Goal: Find specific fact: Find specific fact

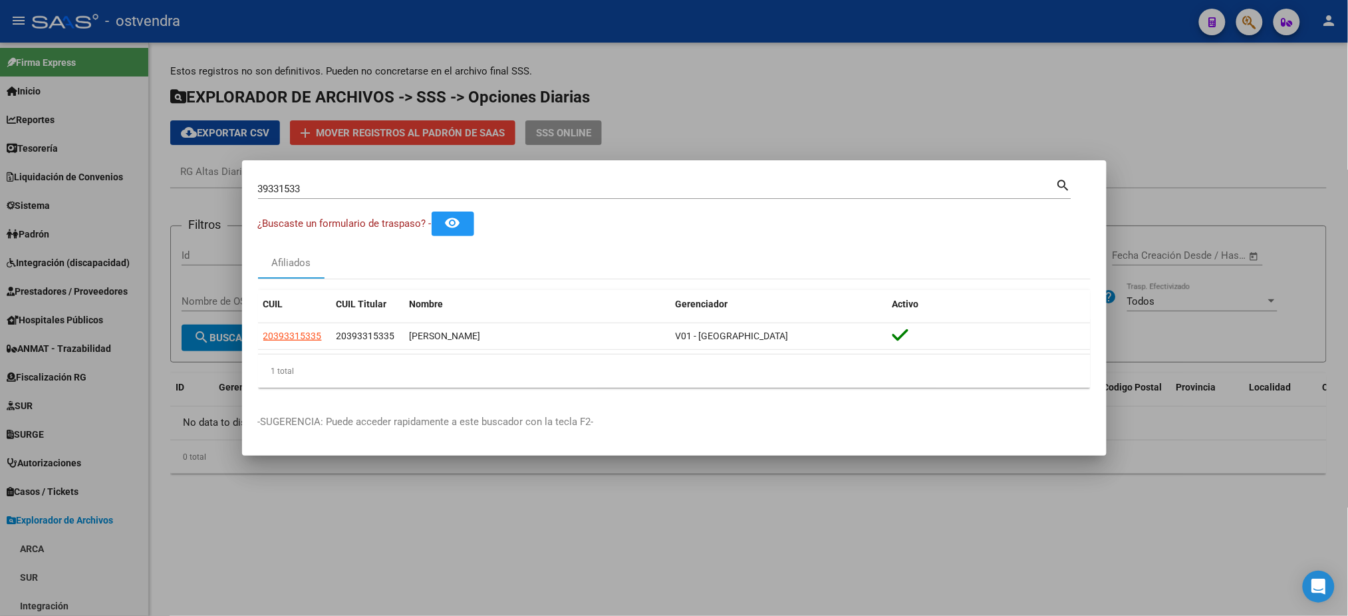
scroll to position [259, 0]
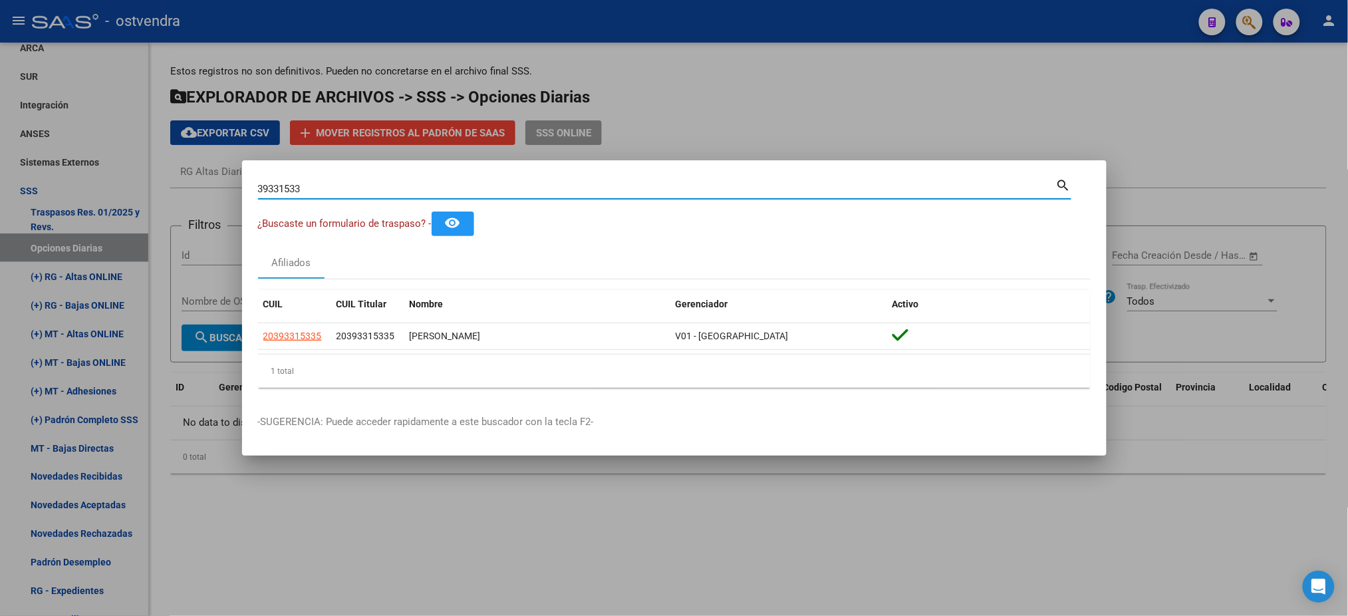
drag, startPoint x: 366, startPoint y: 186, endPoint x: 114, endPoint y: 187, distance: 252.1
click at [114, 187] on div "39331533 Buscar (apellido, dni, cuil, nro traspaso, cuit, obra social) search ¿…" at bounding box center [674, 308] width 1348 height 616
paste input "20-29749081-9"
click at [265, 189] on input "20-29749081" at bounding box center [657, 189] width 798 height 12
click at [268, 192] on input "20-29749081" at bounding box center [657, 189] width 798 height 12
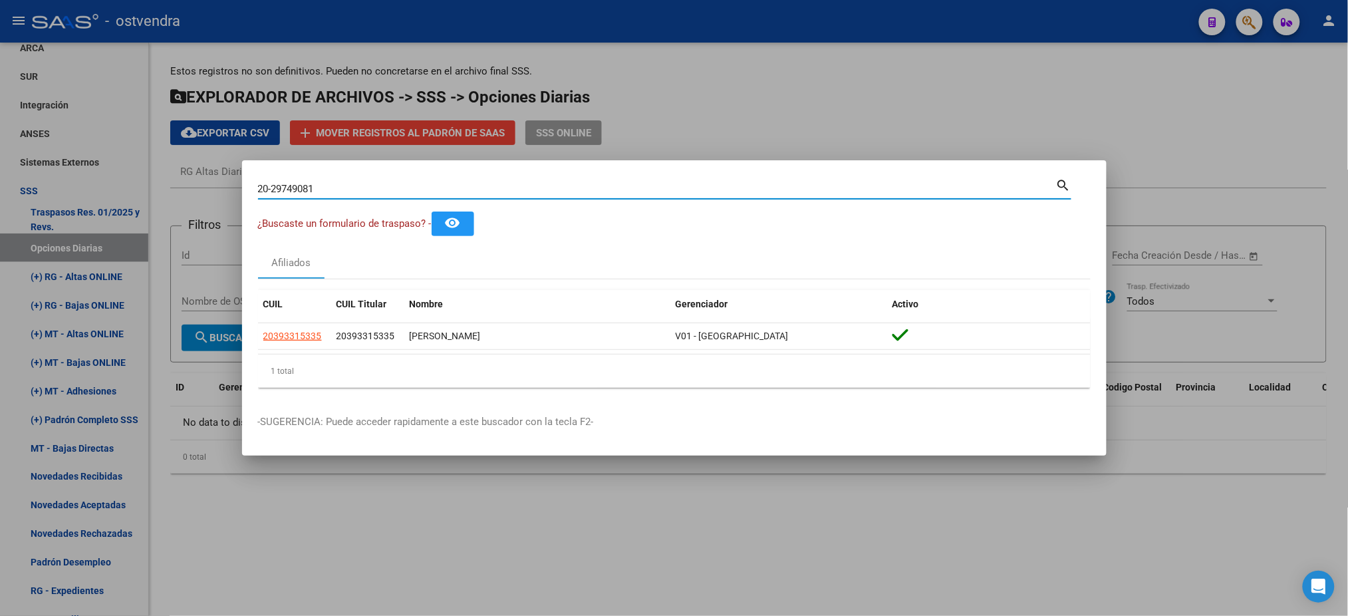
click at [275, 188] on input "20-29749081" at bounding box center [657, 189] width 798 height 12
click at [271, 188] on input "20-29749081" at bounding box center [657, 189] width 798 height 12
type input "29749081"
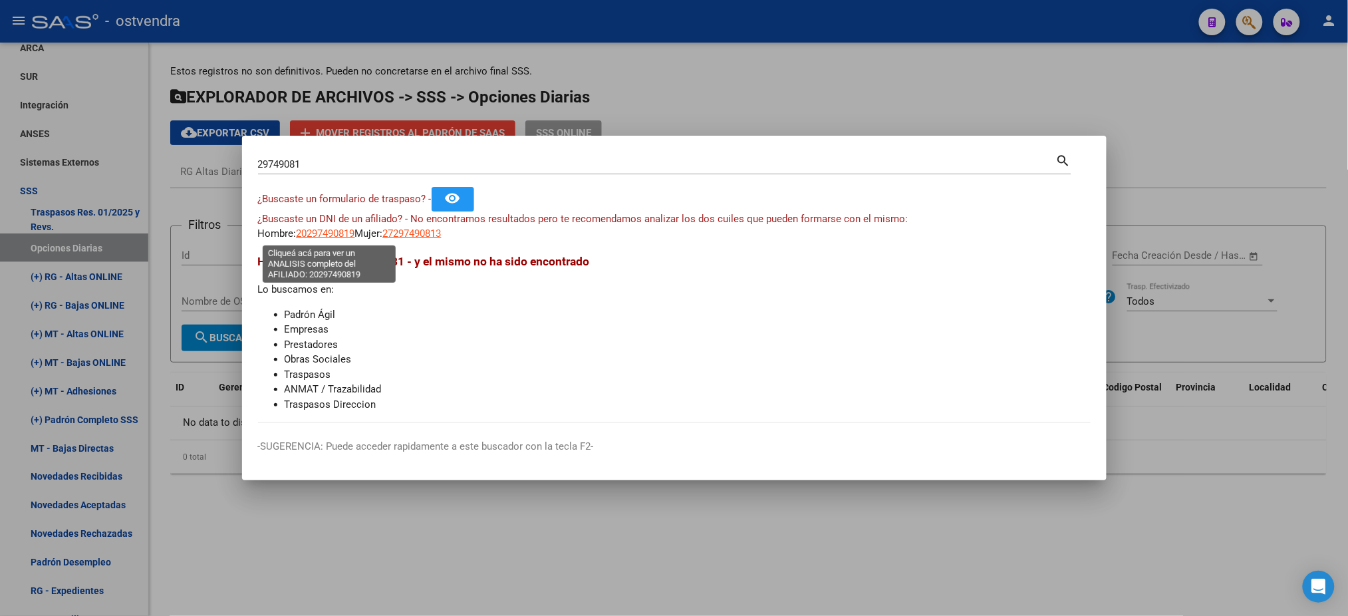
click at [327, 229] on span "20297490819" at bounding box center [326, 233] width 59 height 12
type textarea "20297490819"
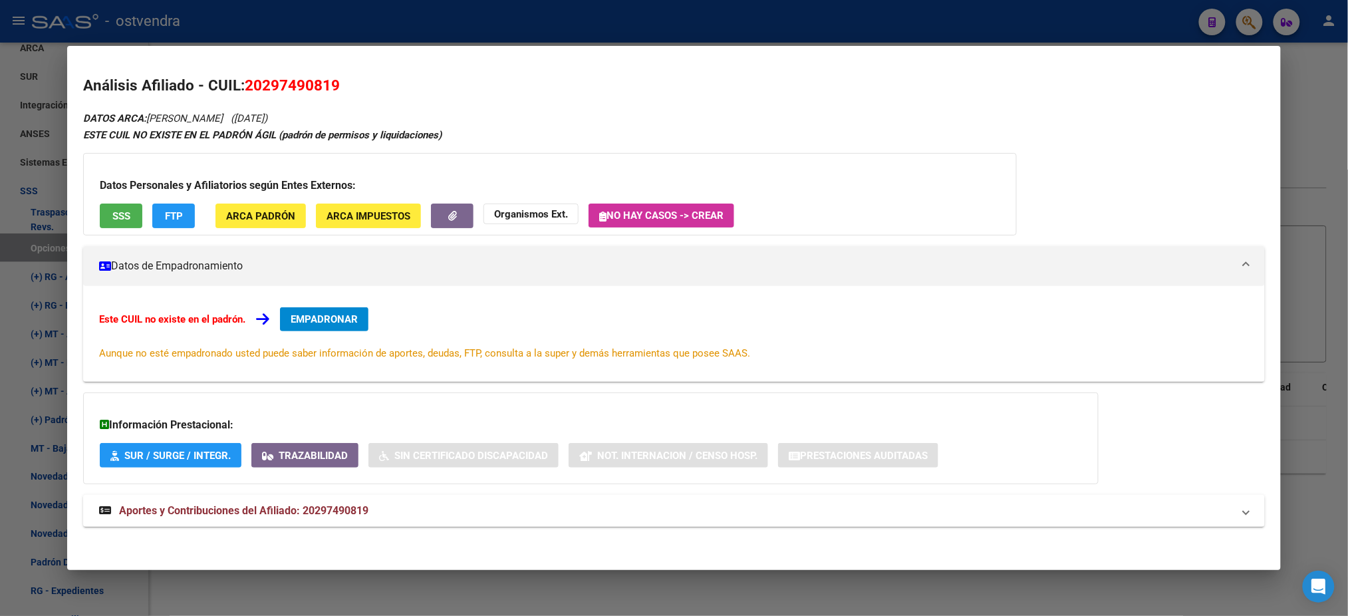
click at [152, 219] on button "FTP" at bounding box center [173, 216] width 43 height 25
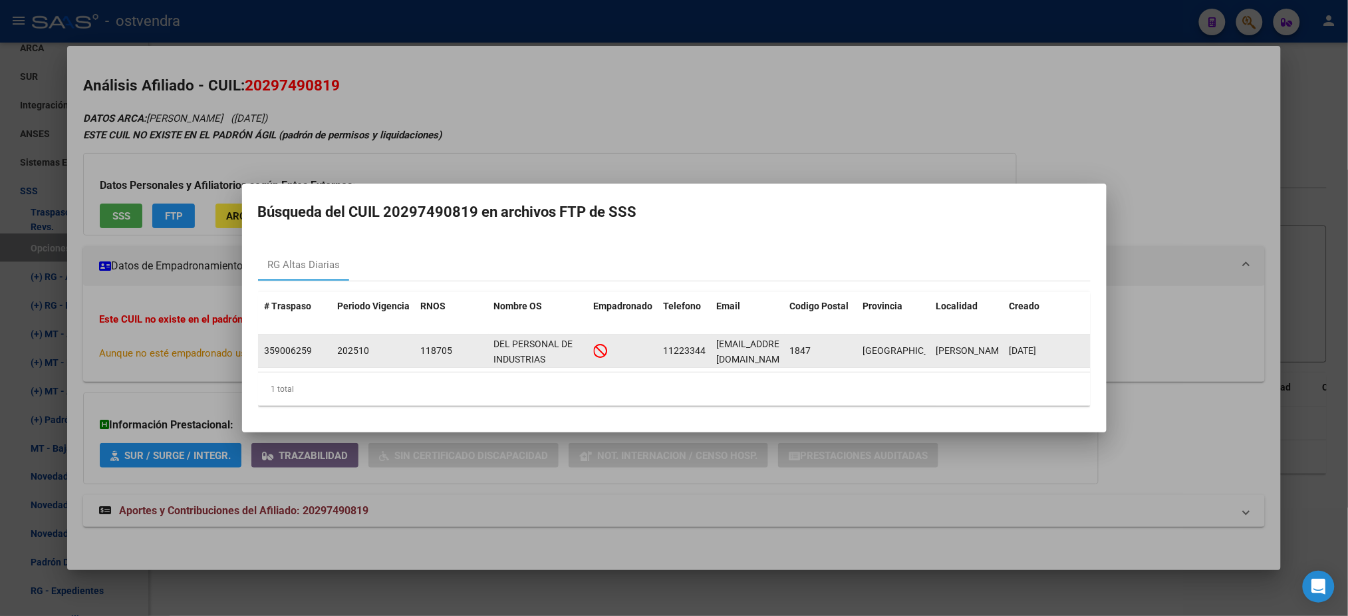
scroll to position [0, 66]
drag, startPoint x: 716, startPoint y: 345, endPoint x: 782, endPoint y: 354, distance: 67.2
click at [782, 354] on datatable-body-cell "[EMAIL_ADDRESS][DOMAIN_NAME]" at bounding box center [748, 351] width 73 height 33
copy span "[EMAIL_ADDRESS][DOMAIN_NAME]"
